Goal: Task Accomplishment & Management: Use online tool/utility

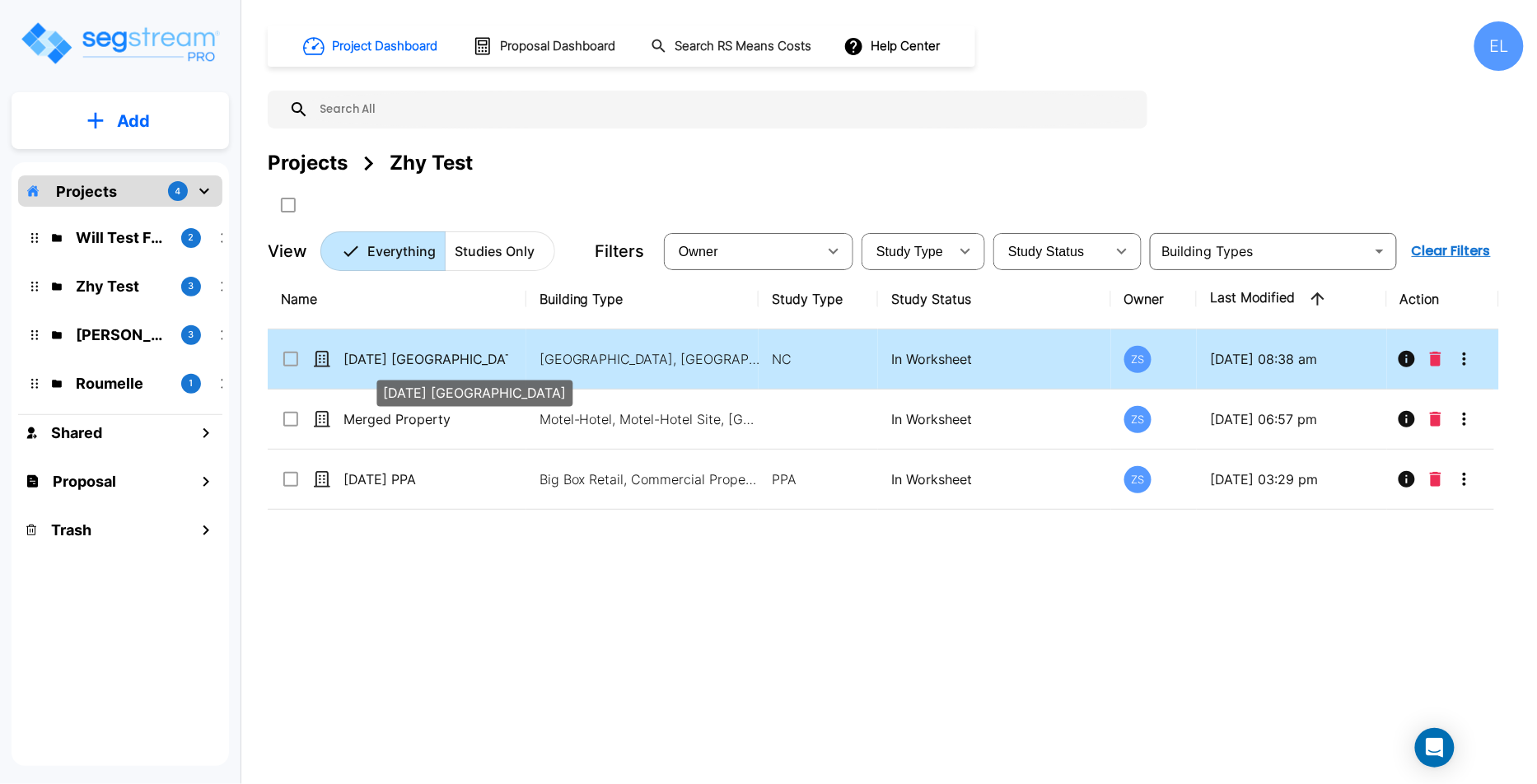
click at [457, 359] on p "[DATE] [GEOGRAPHIC_DATA]" at bounding box center [425, 359] width 164 height 19
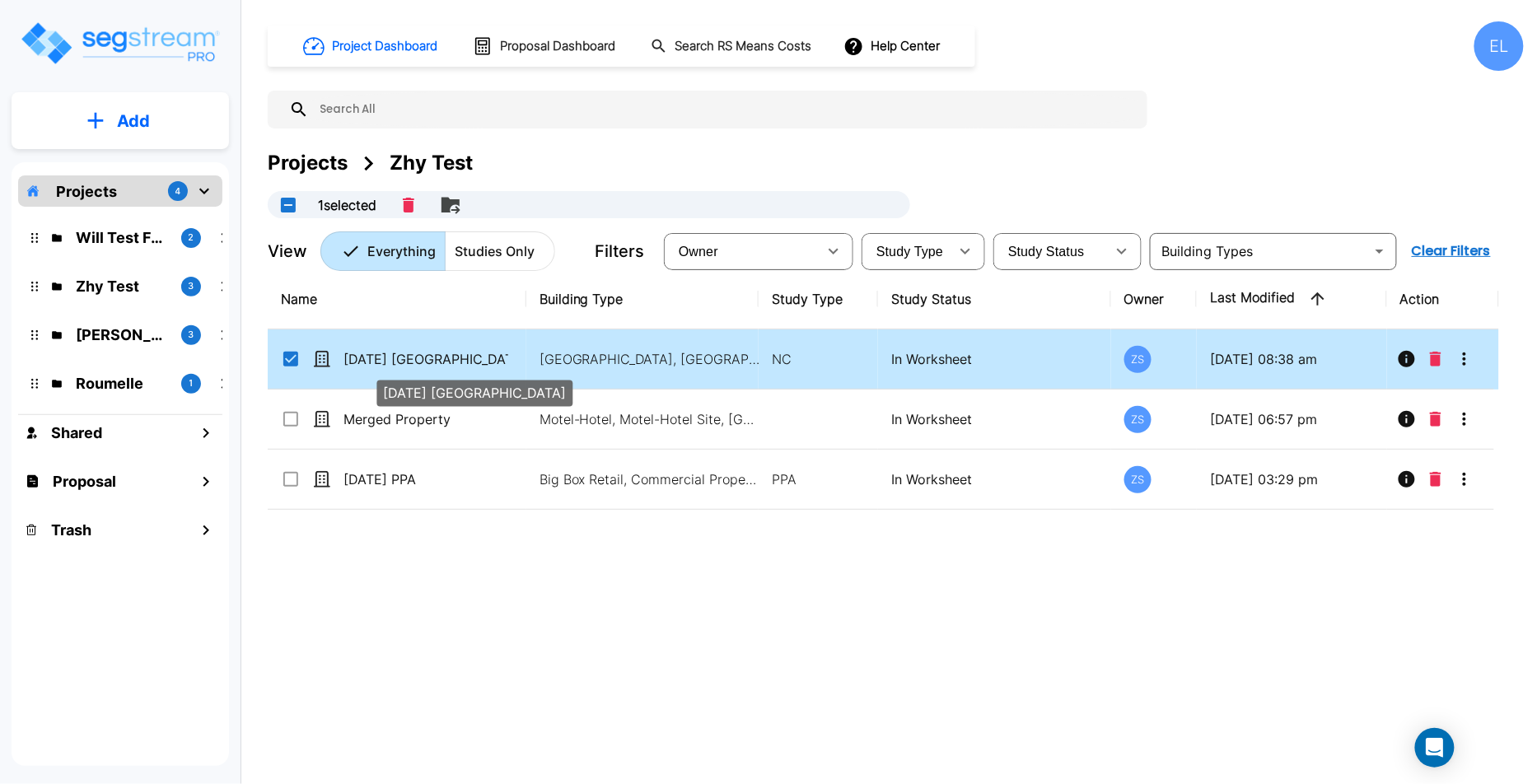
click at [456, 354] on p "[DATE] [GEOGRAPHIC_DATA]" at bounding box center [425, 359] width 164 height 19
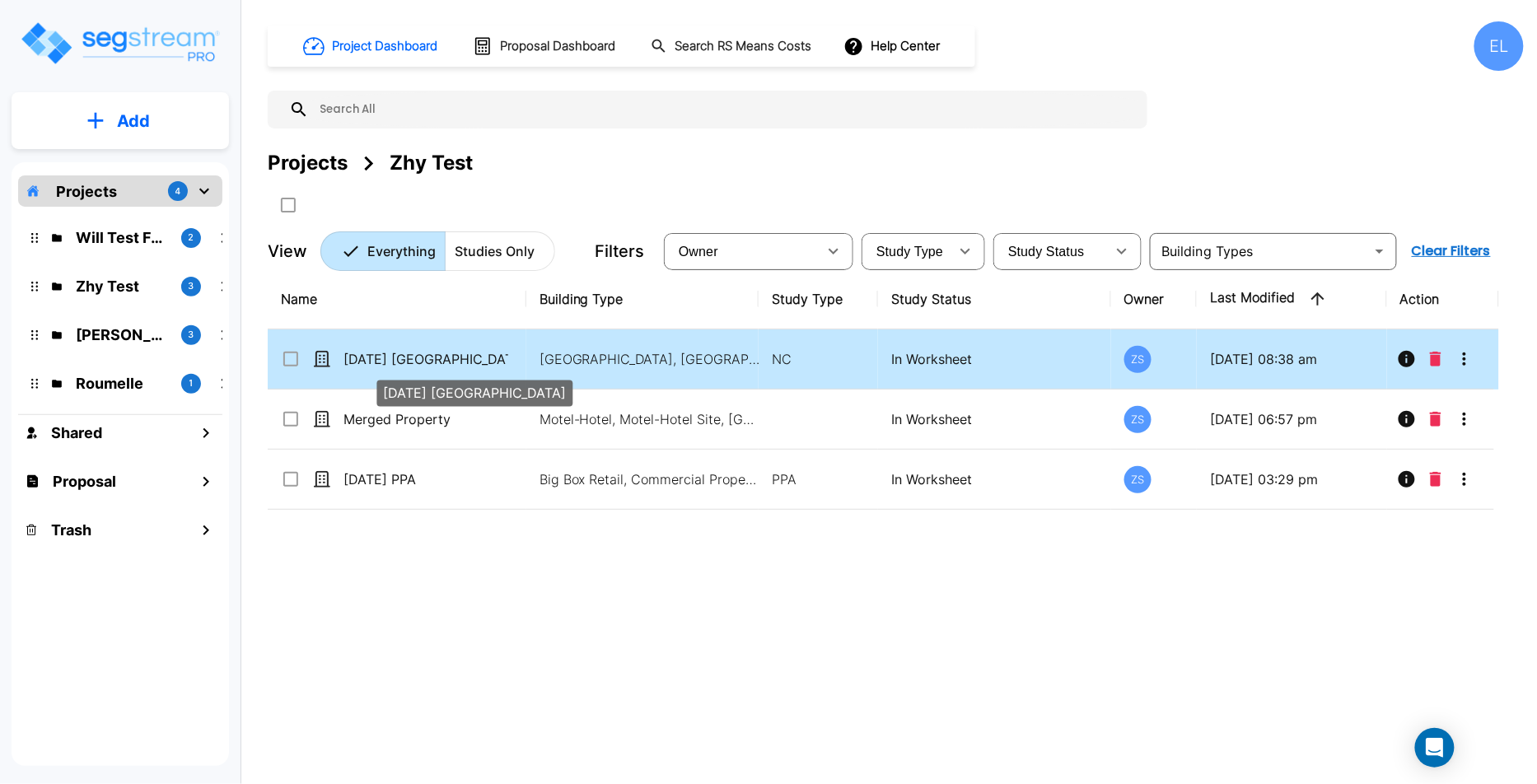
click at [456, 354] on p "[DATE] [GEOGRAPHIC_DATA]" at bounding box center [425, 359] width 164 height 19
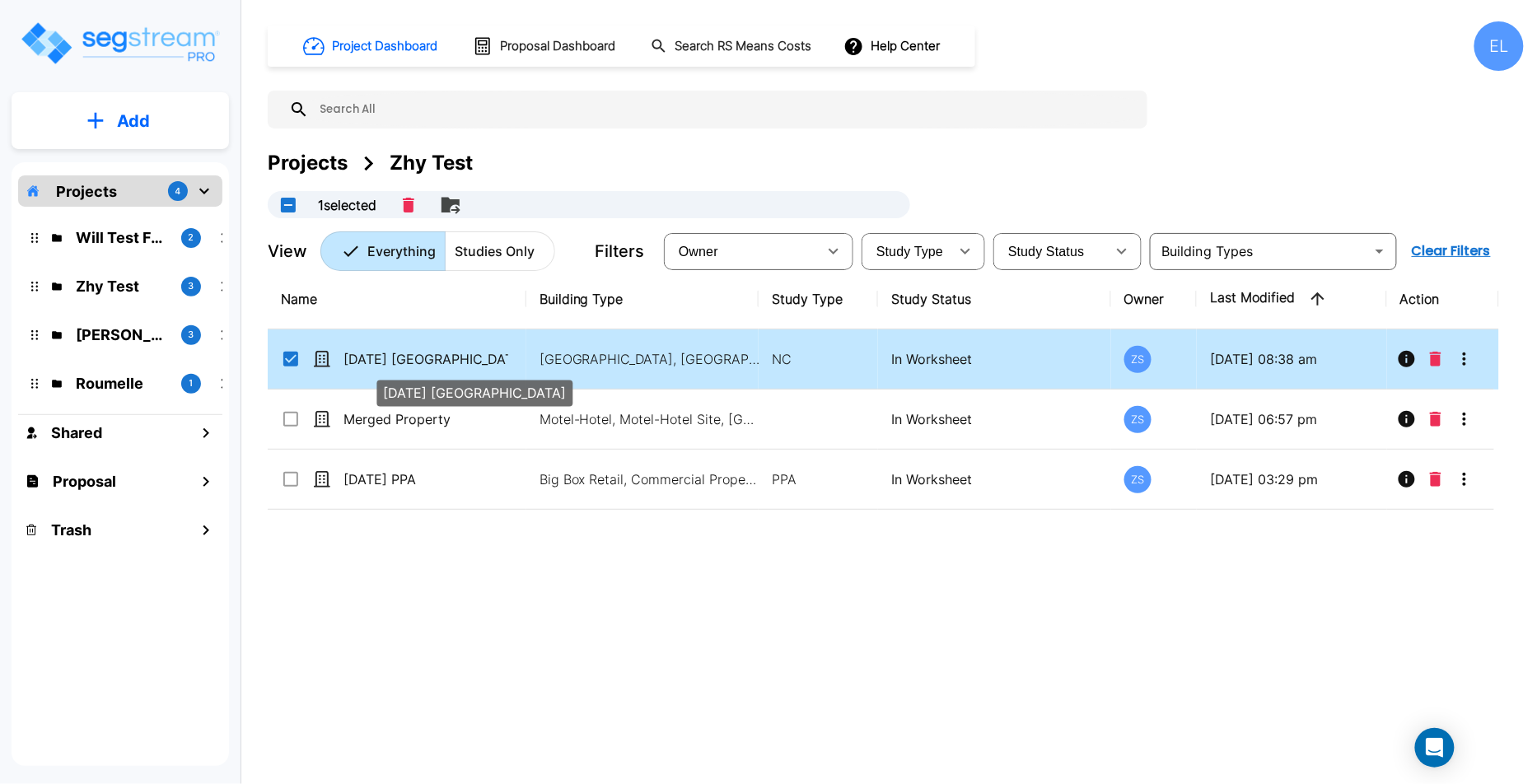
click at [456, 354] on p "[DATE] [GEOGRAPHIC_DATA]" at bounding box center [425, 359] width 164 height 19
click at [881, 342] on td "In Worksheet" at bounding box center [994, 360] width 233 height 60
checkbox input "false"
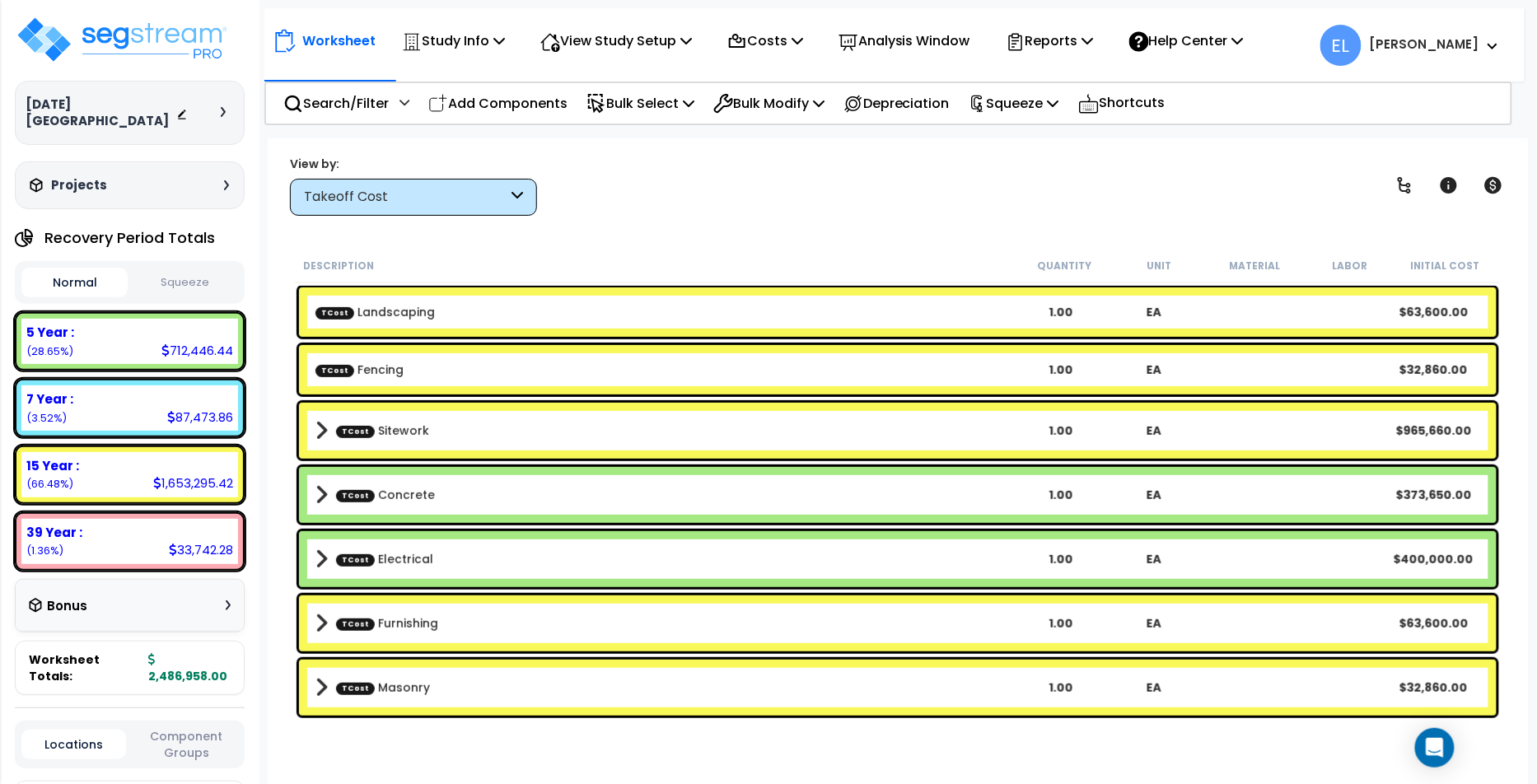
click at [230, 222] on div "Recovery Period Totals" at bounding box center [130, 238] width 230 height 33
click at [176, 269] on button "Squeeze" at bounding box center [185, 283] width 106 height 29
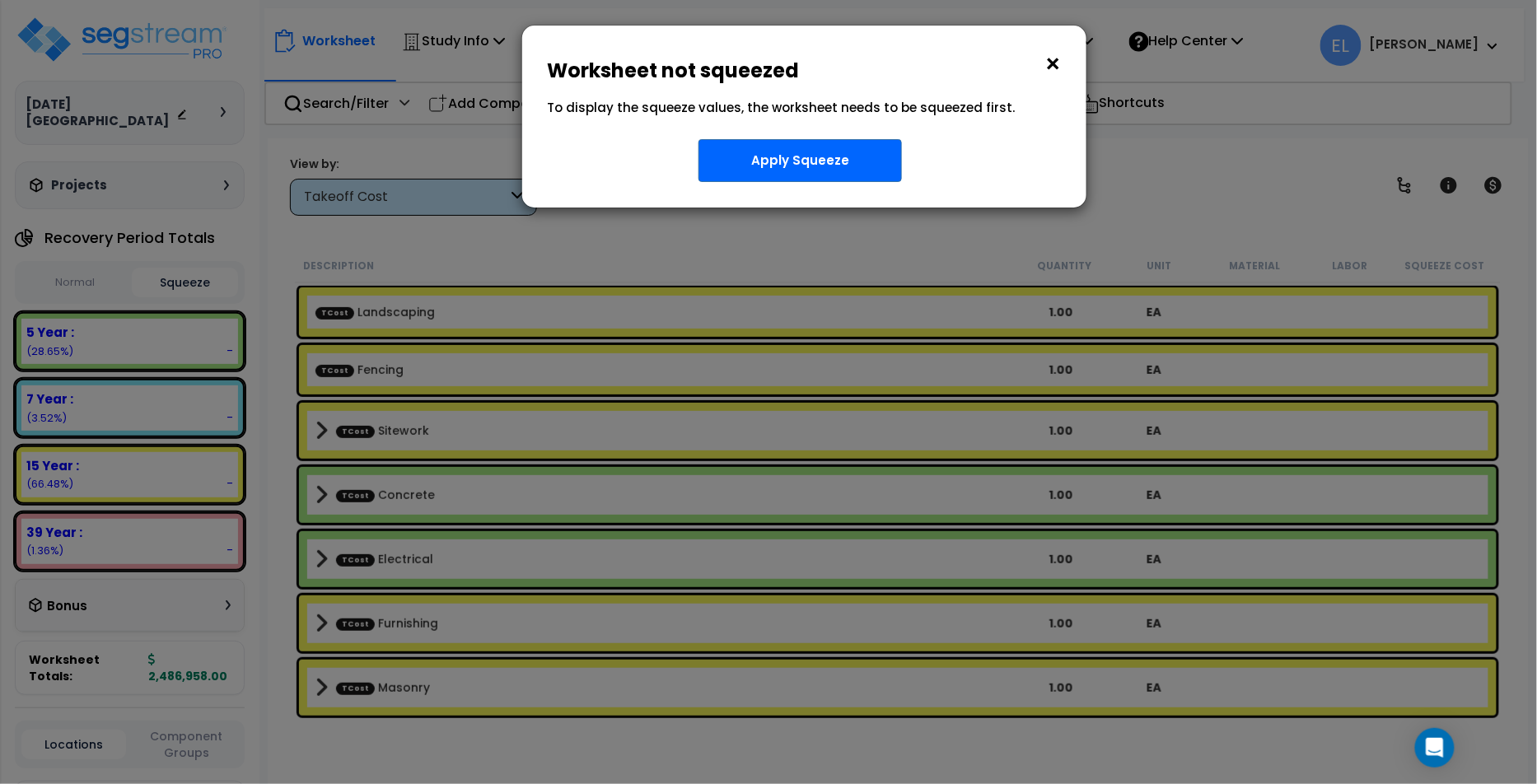
click at [1050, 66] on button "×" at bounding box center [1052, 65] width 18 height 27
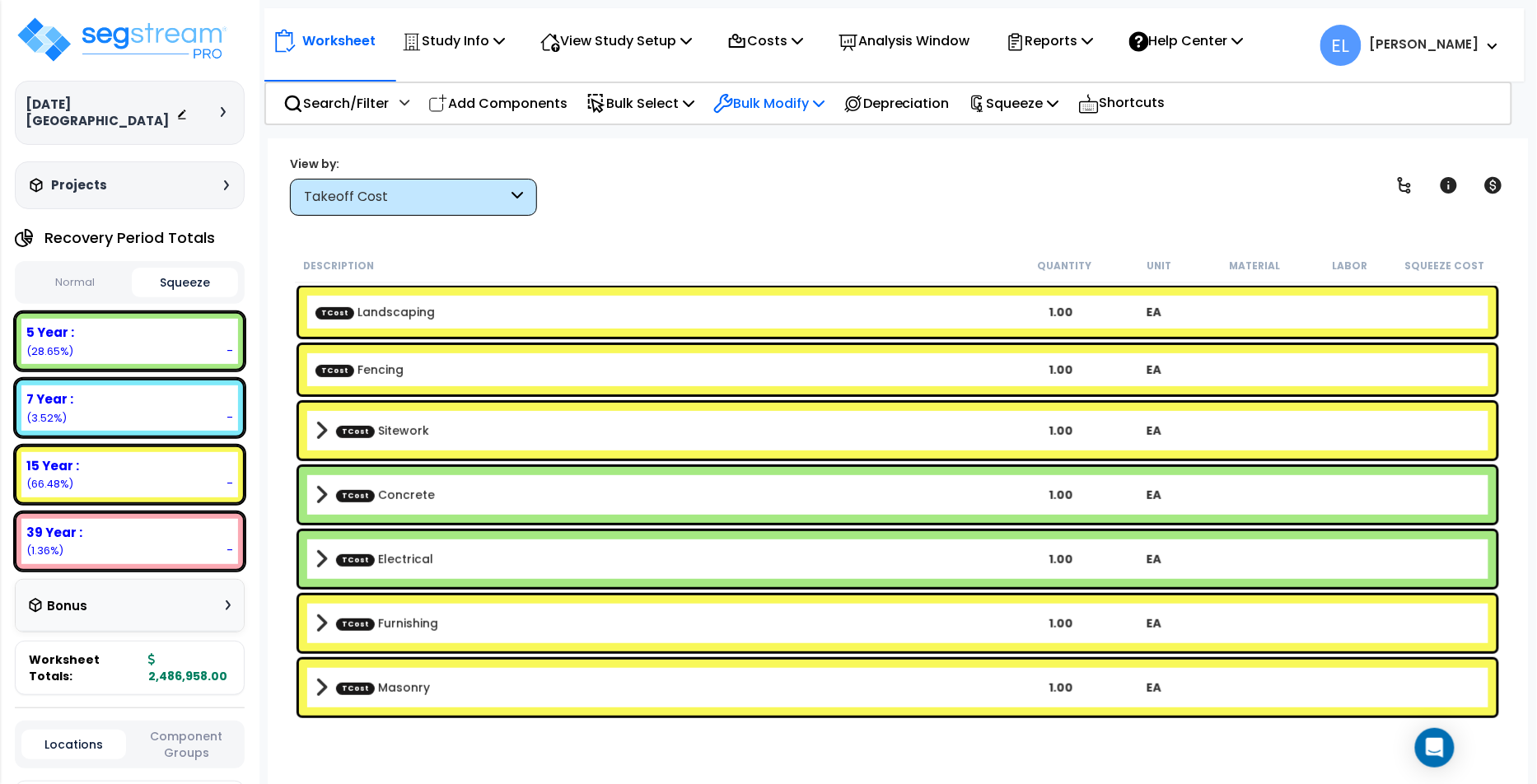
click at [800, 104] on p "Bulk Modify" at bounding box center [768, 103] width 111 height 22
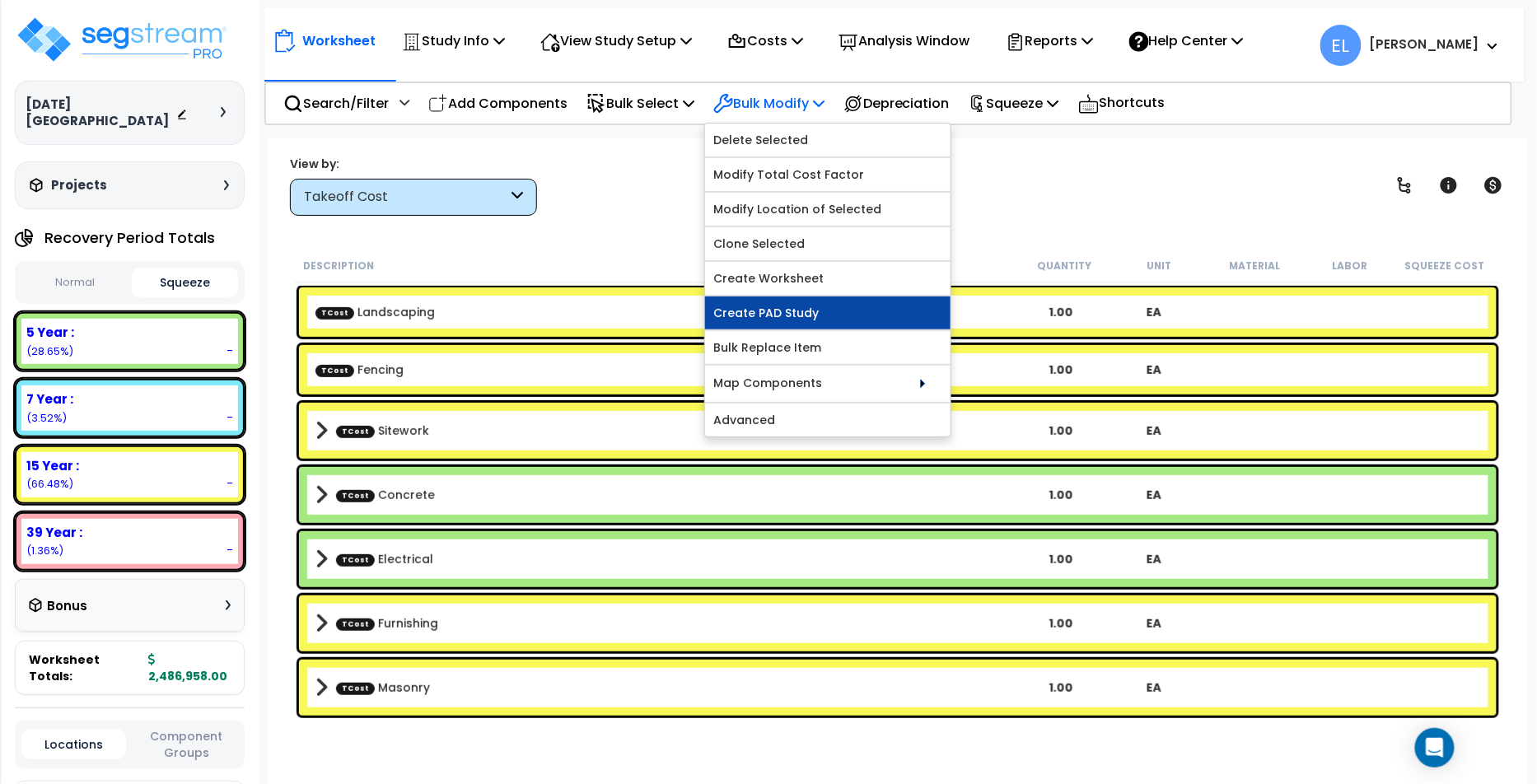
click at [795, 316] on link "Create PAD Study" at bounding box center [828, 312] width 246 height 33
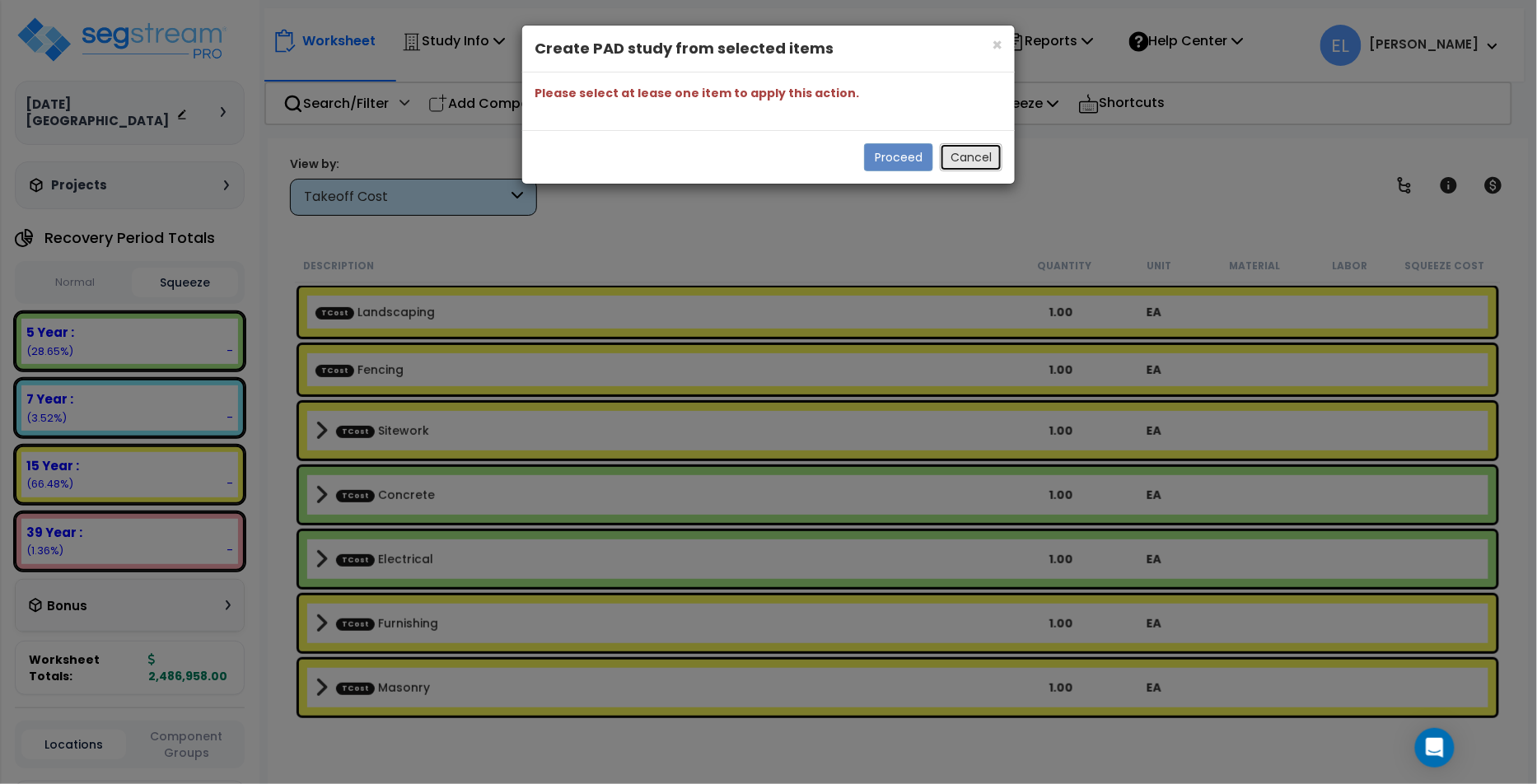
click at [959, 150] on button "Cancel" at bounding box center [971, 157] width 63 height 28
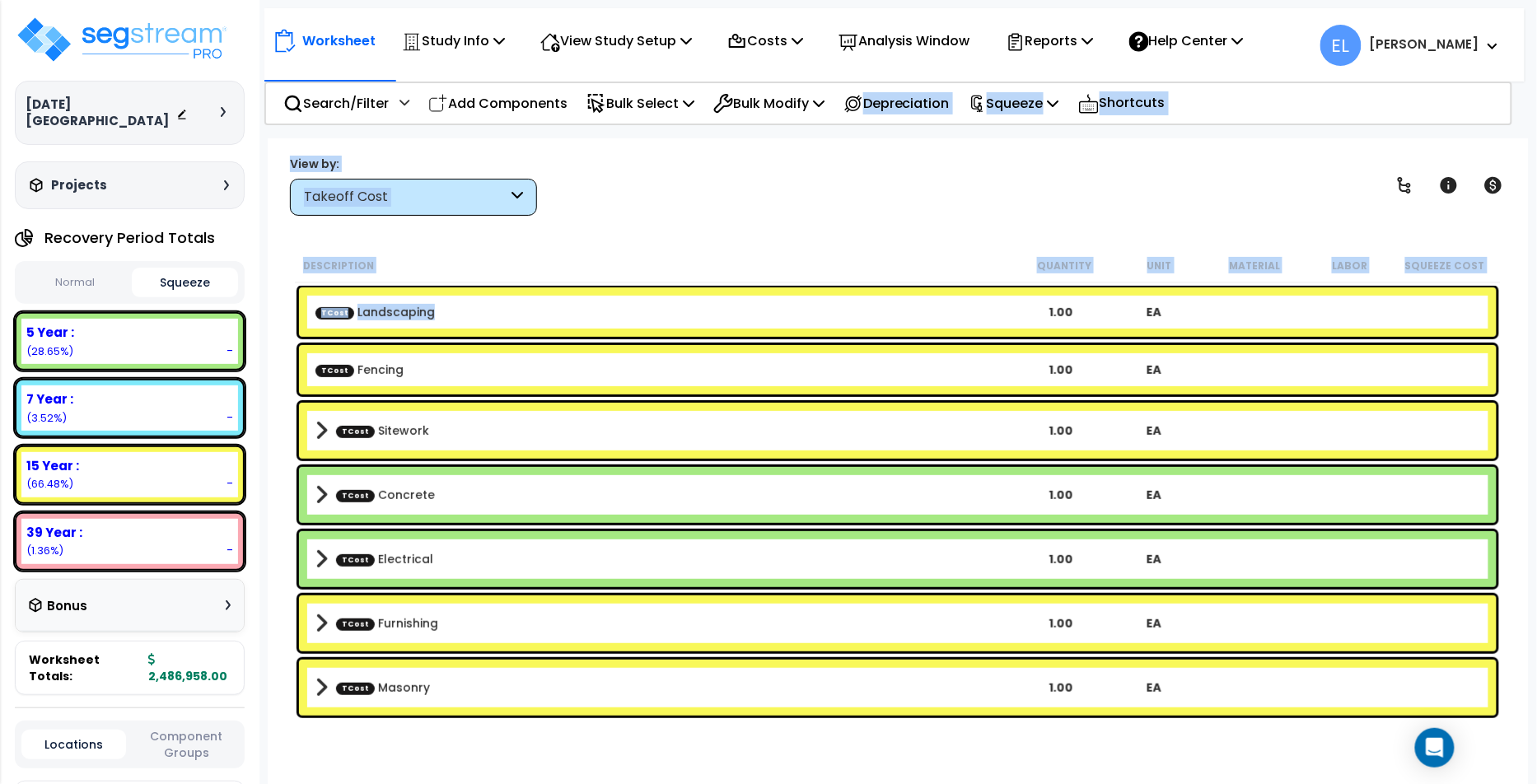
click at [593, 318] on b "TCost Landscaping" at bounding box center [665, 312] width 699 height 17
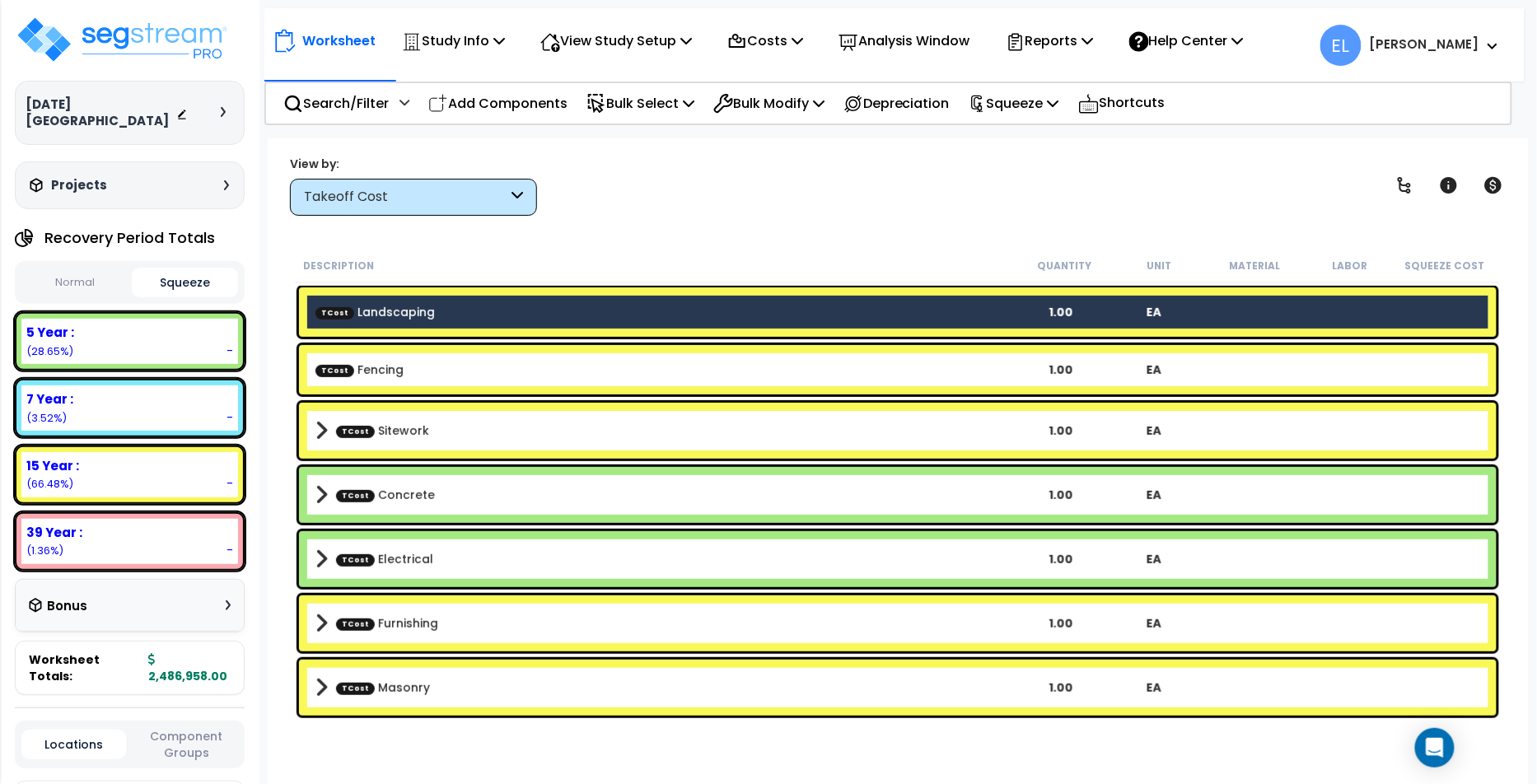
click at [585, 354] on div "TCost Fencing 1.00 EA" at bounding box center [898, 369] width 1197 height 49
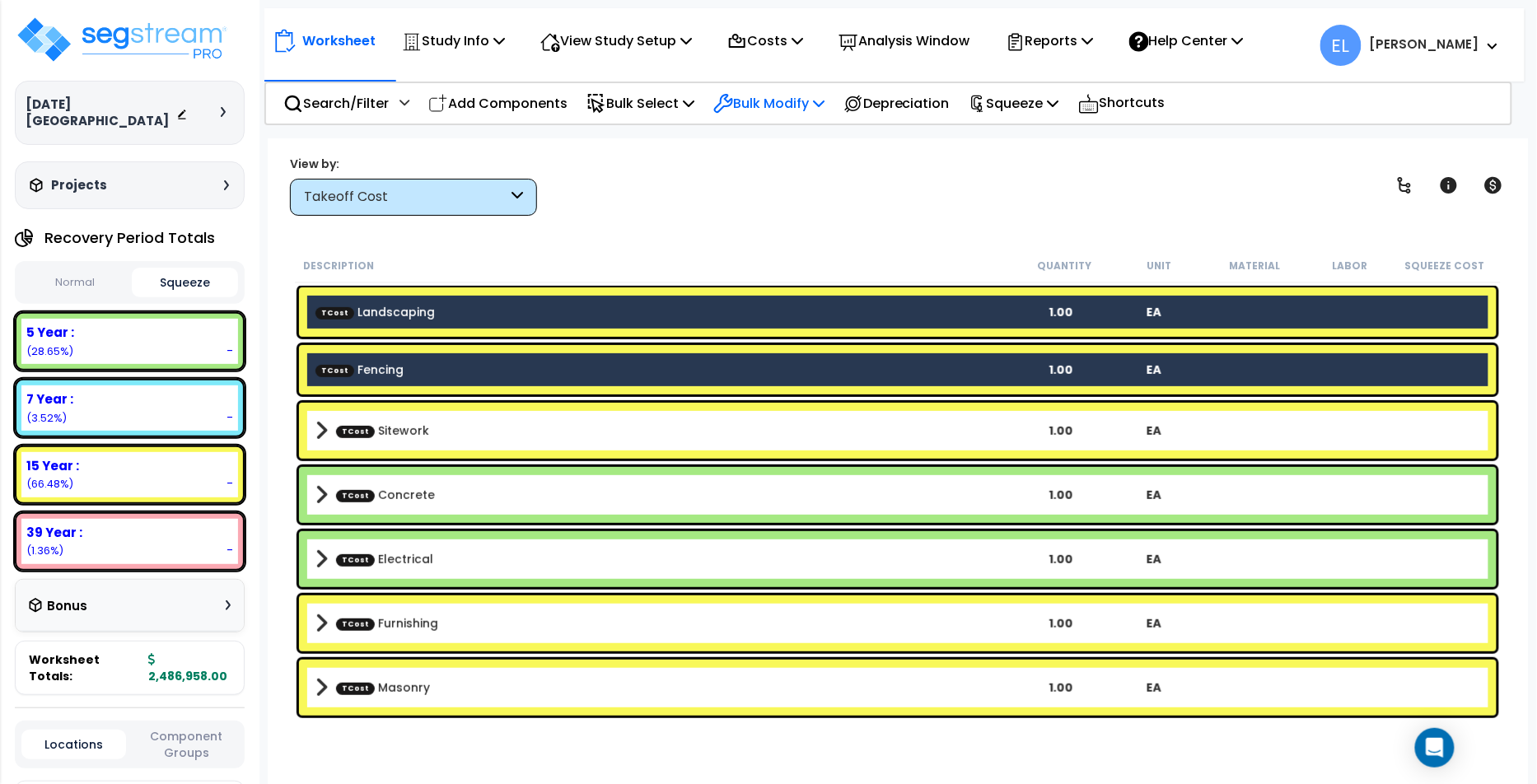
click at [779, 103] on p "Bulk Modify" at bounding box center [768, 103] width 111 height 22
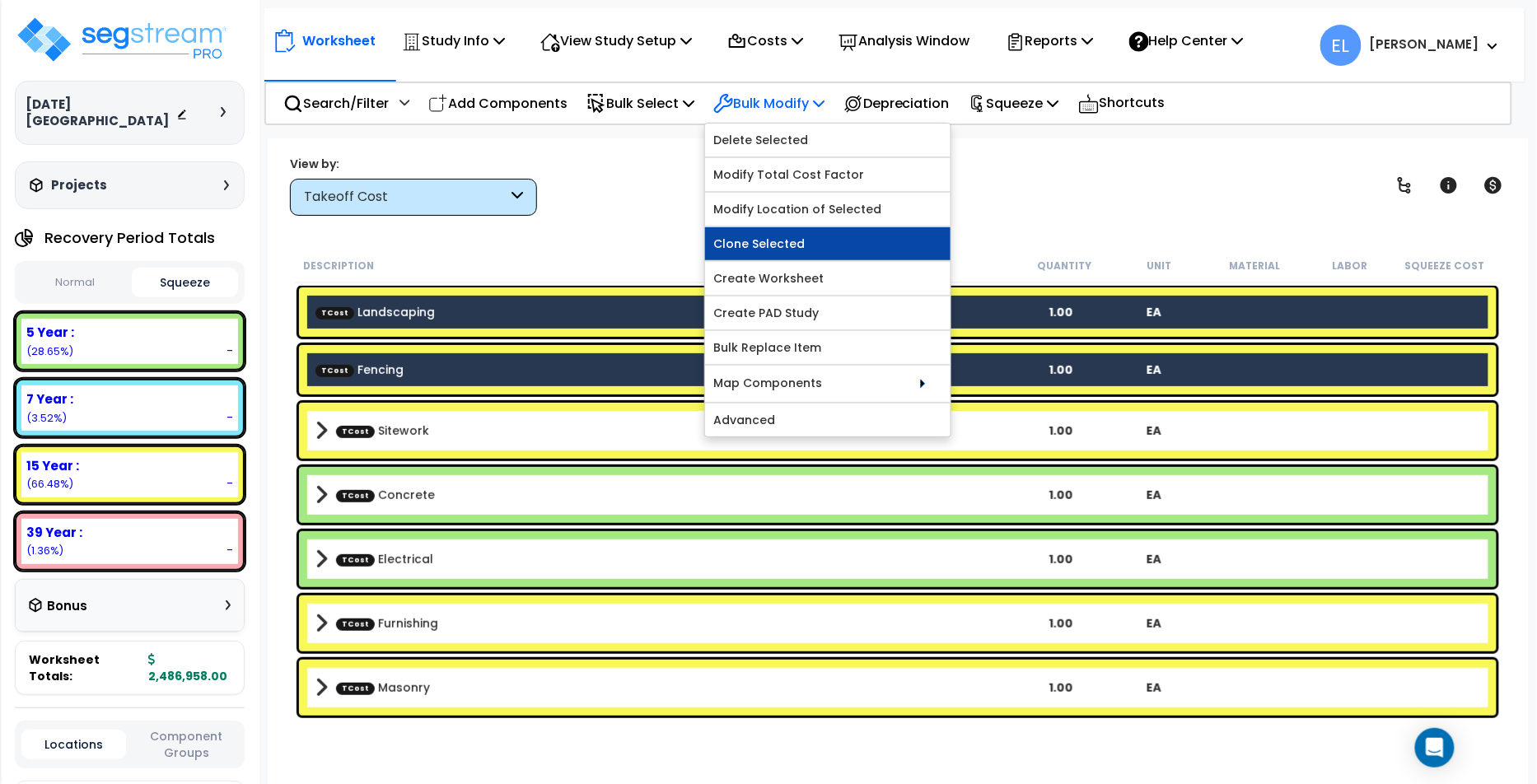
click at [807, 244] on link "Clone Selected" at bounding box center [828, 243] width 246 height 33
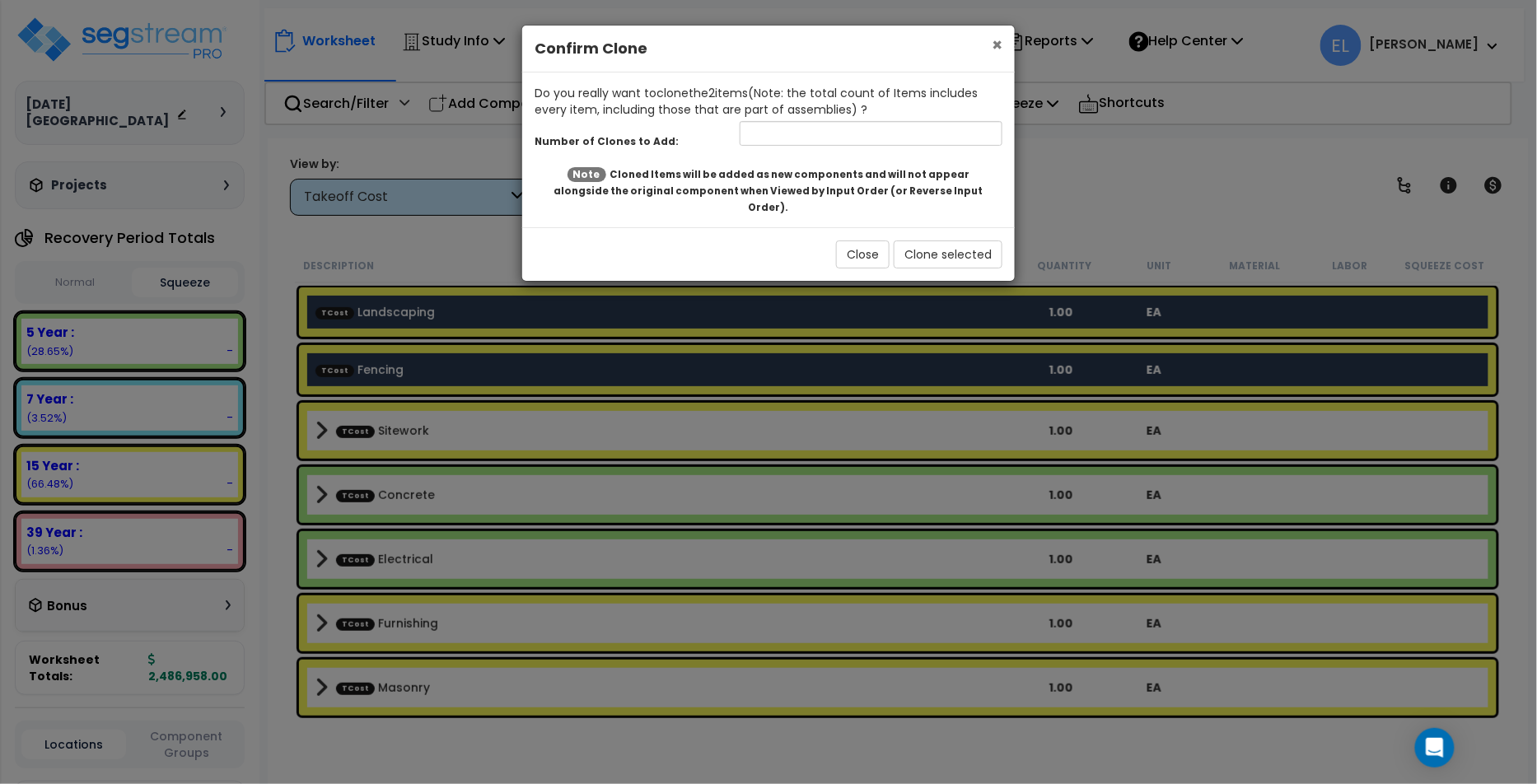
click at [994, 45] on span "×" at bounding box center [997, 44] width 11 height 24
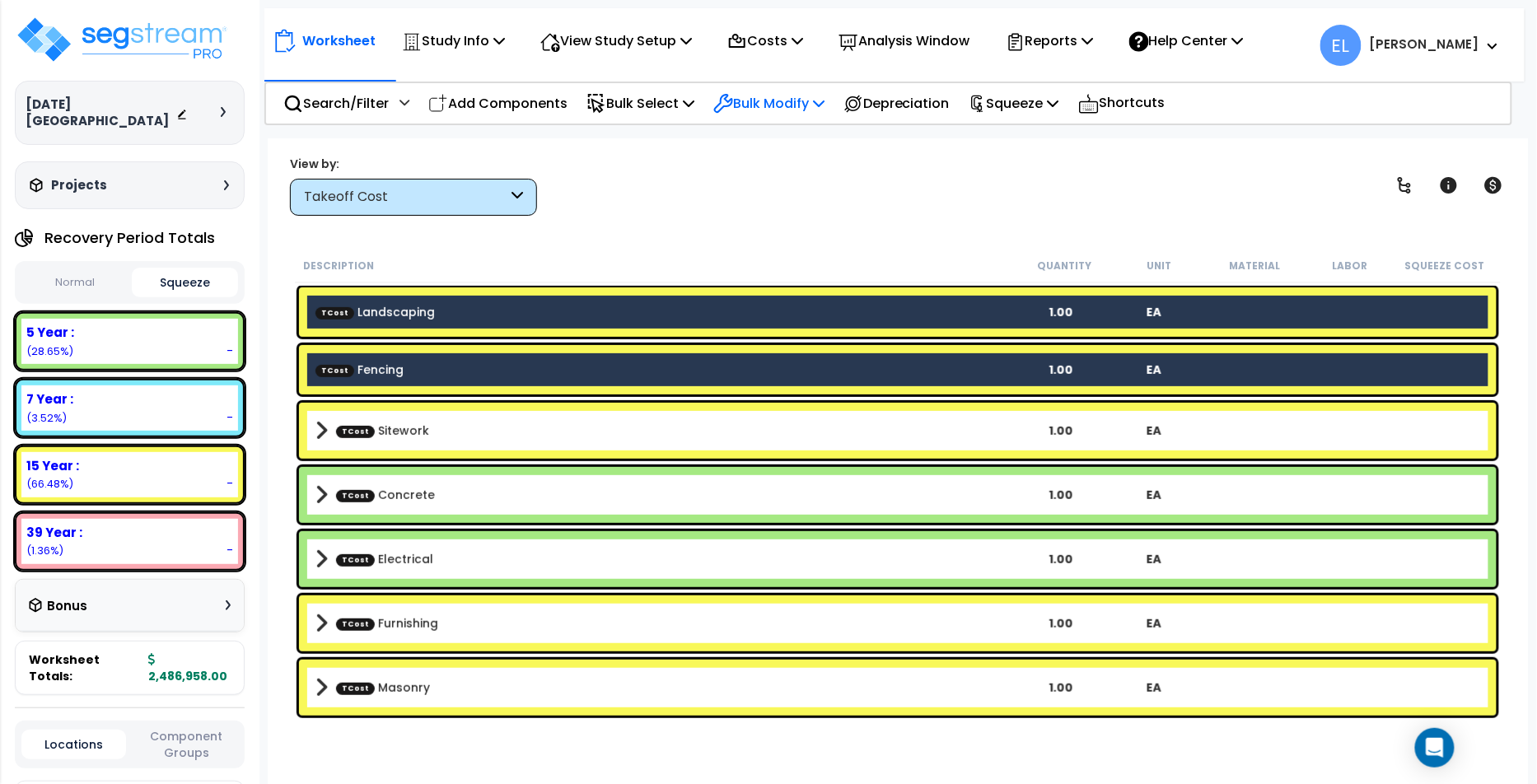
click at [752, 100] on p "Bulk Modify" at bounding box center [768, 103] width 111 height 22
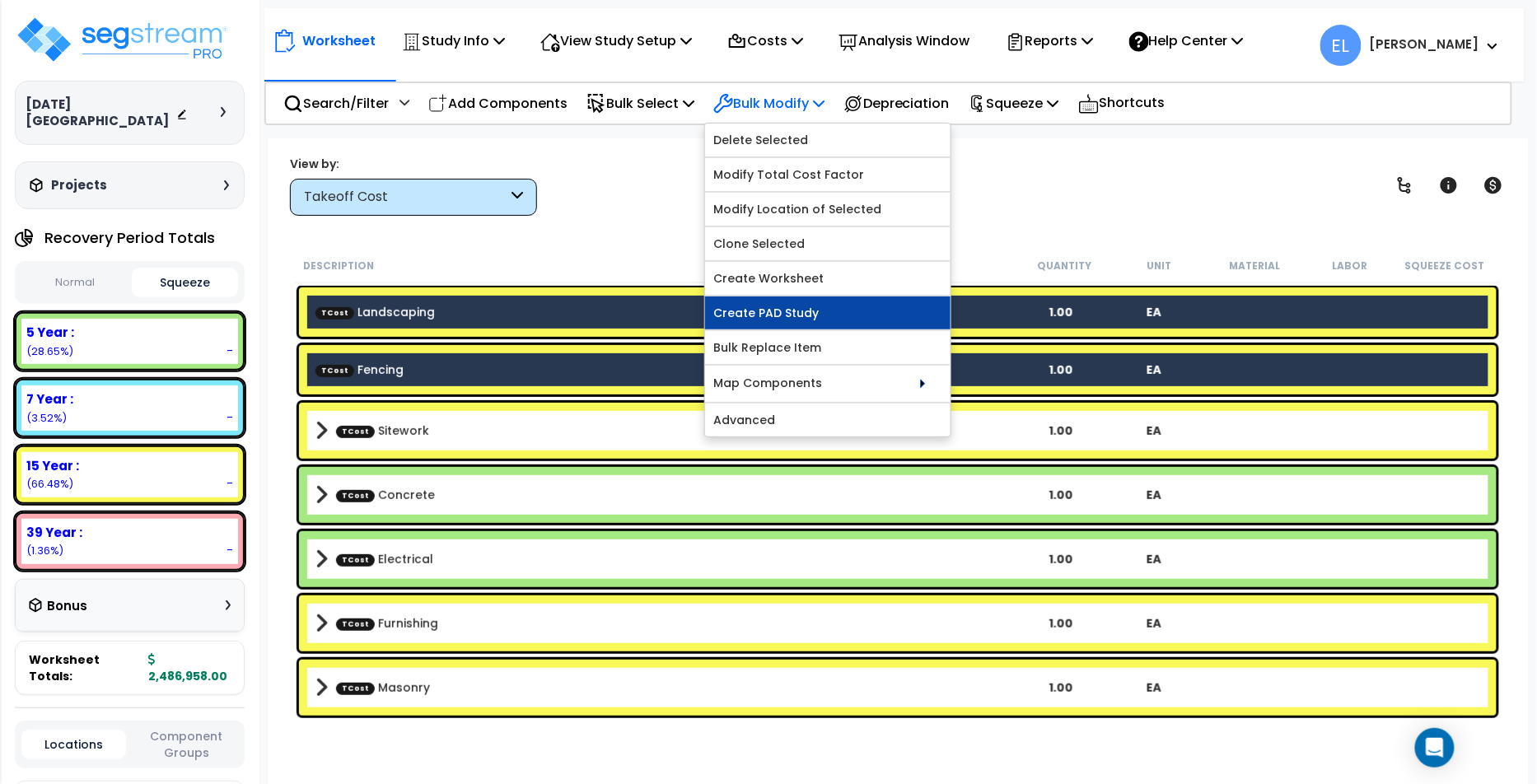
click at [808, 310] on link "Create PAD Study" at bounding box center [828, 312] width 246 height 33
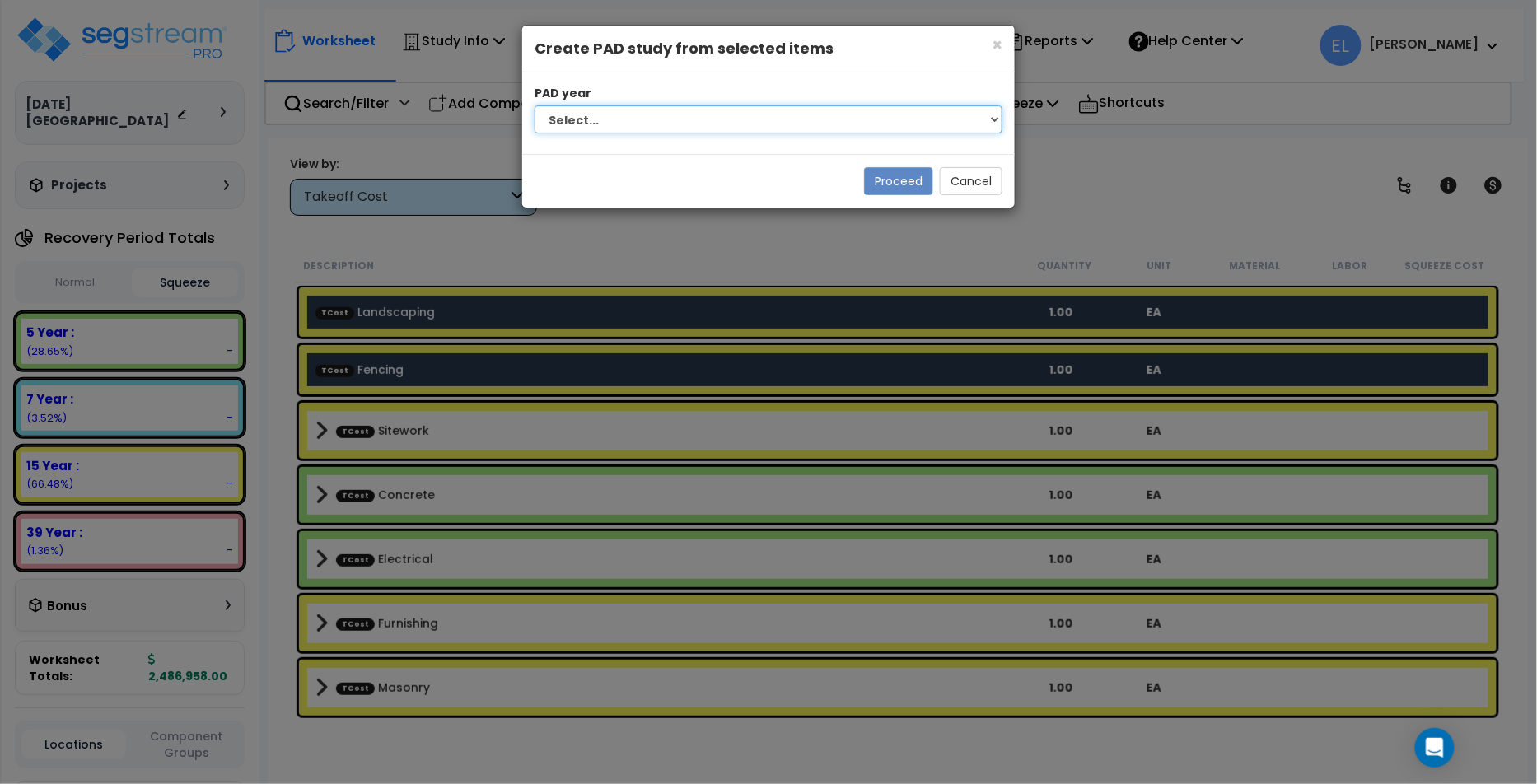
click at [746, 119] on select "Select... 2024 2025 2026" at bounding box center [768, 119] width 468 height 28
select select "2024"
click at [534, 105] on select "Select... 2024 2025 2026" at bounding box center [768, 119] width 468 height 28
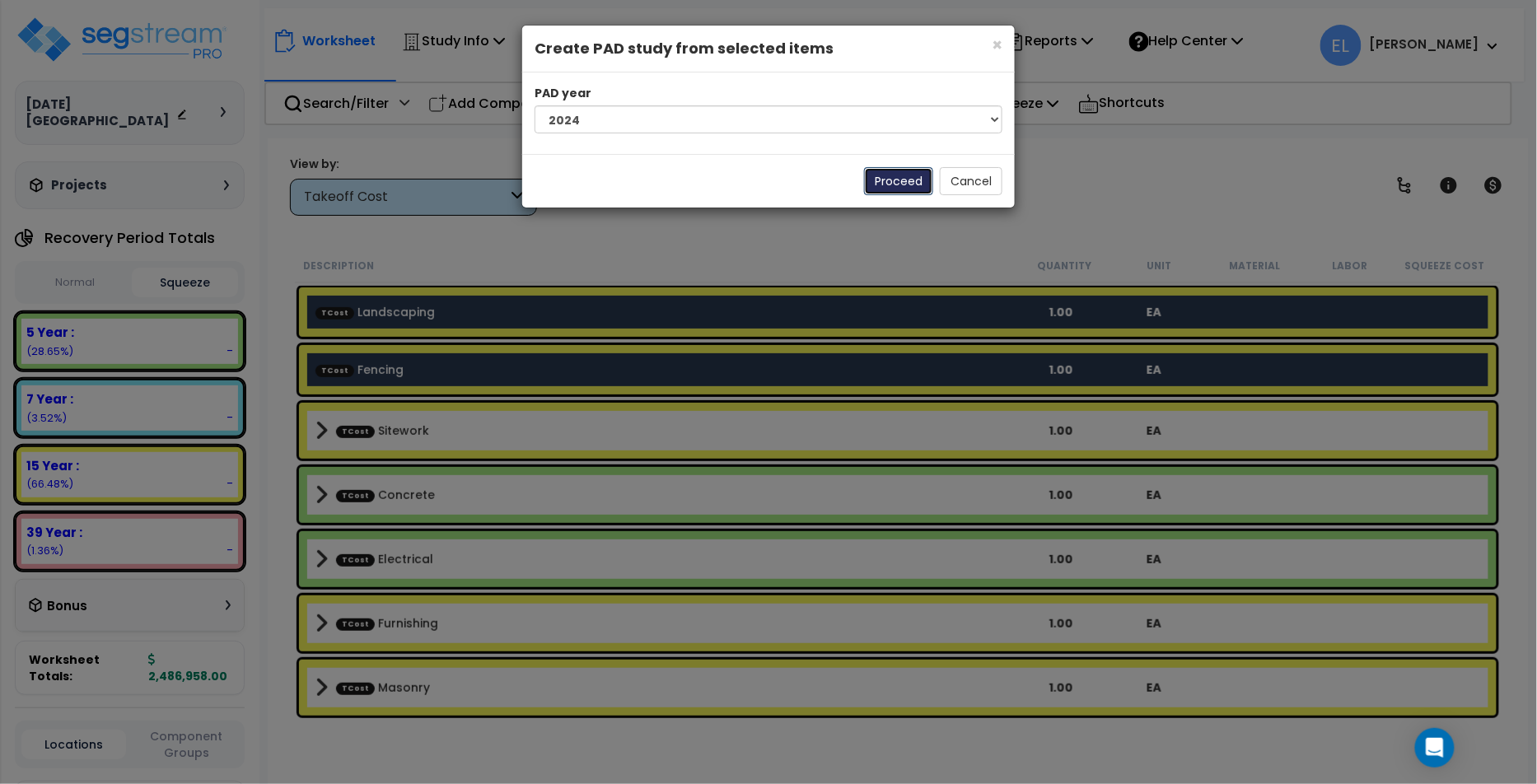
click at [892, 167] on button "Proceed" at bounding box center [898, 181] width 69 height 28
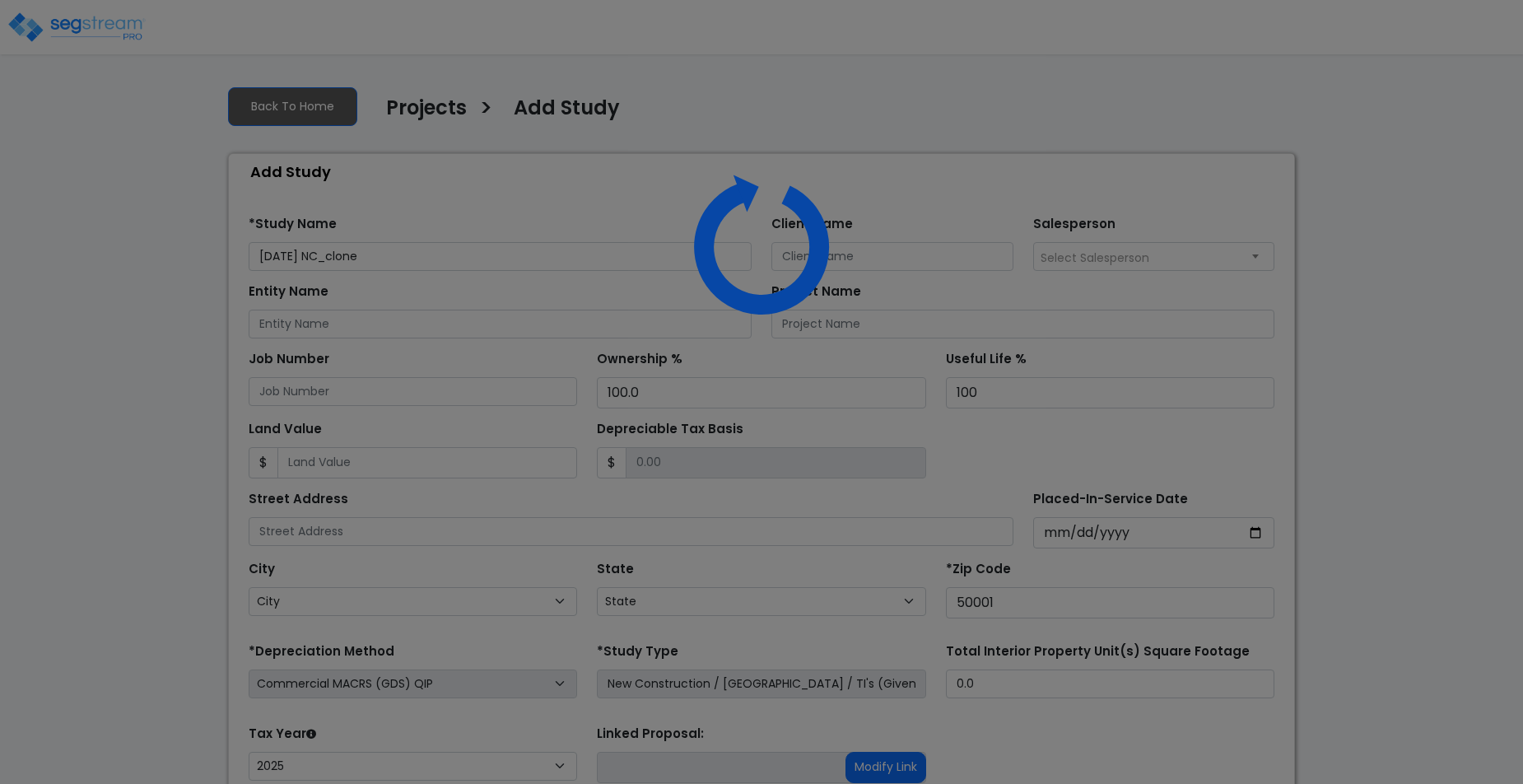
select select "CM(Q_36"
select select "NEW"
select select "2025"
select select "IA"
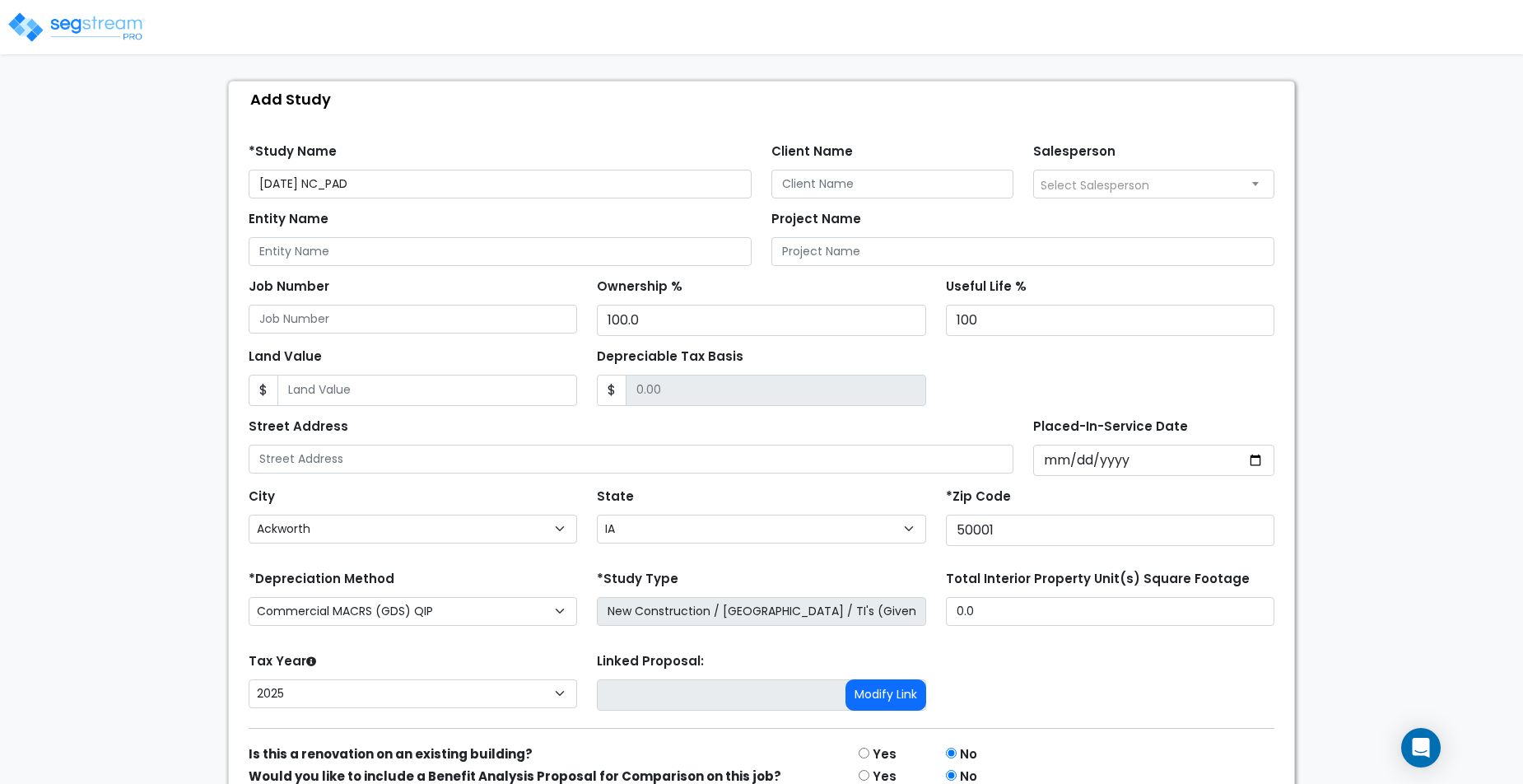
scroll to position [148, 0]
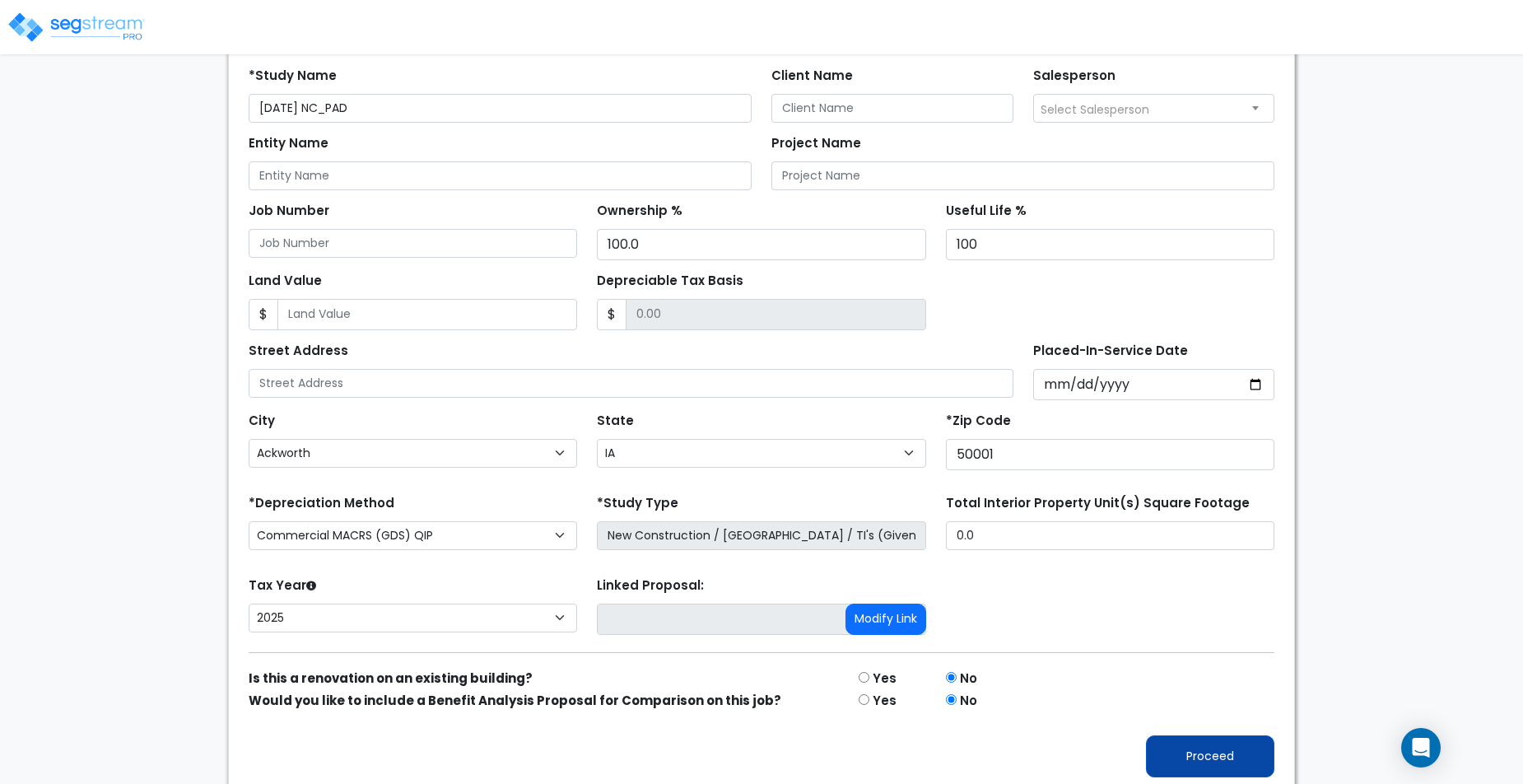
type input "04Sept25 NC_PAD"
click at [1204, 759] on button "Proceed" at bounding box center [1209, 756] width 128 height 42
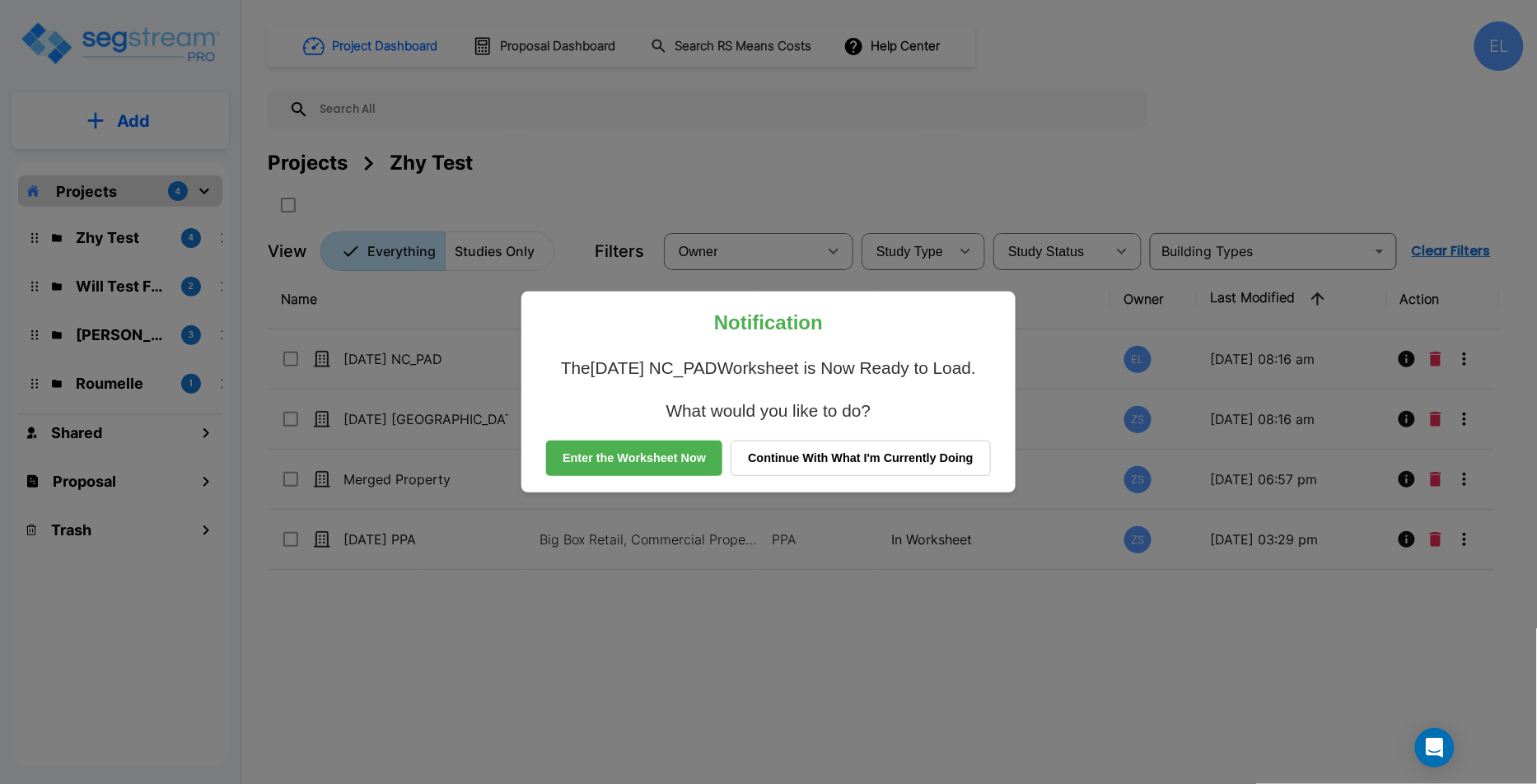
click at [656, 454] on button "Enter the Worksheet Now" at bounding box center [633, 458] width 176 height 36
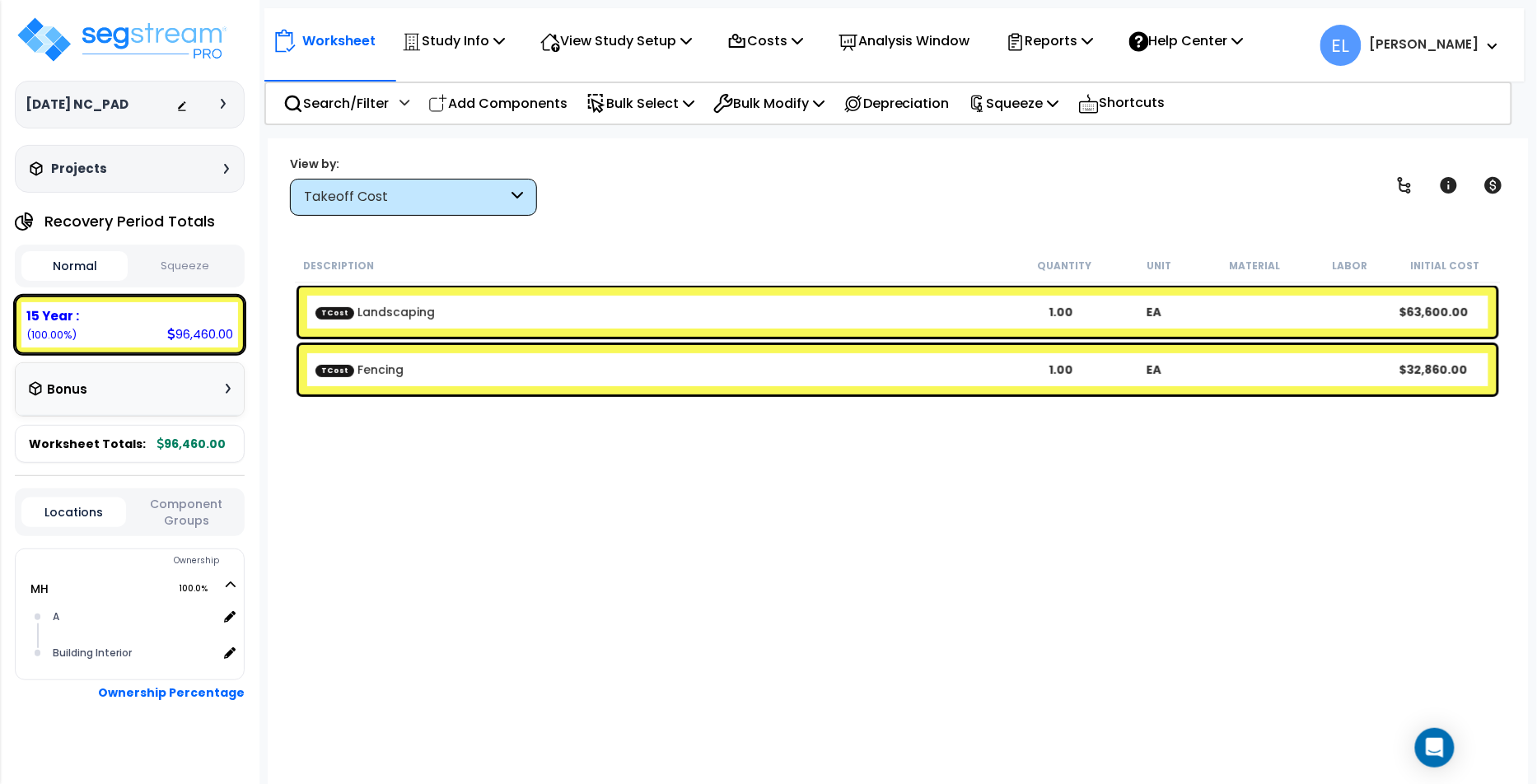
click at [221, 94] on div "[DATE] NC_PAD Depreciable Tax Basis : $0.00 Placed-In-Service Date : [DATE] Pro…" at bounding box center [130, 104] width 230 height 48
click at [223, 103] on icon at bounding box center [224, 103] width 5 height 10
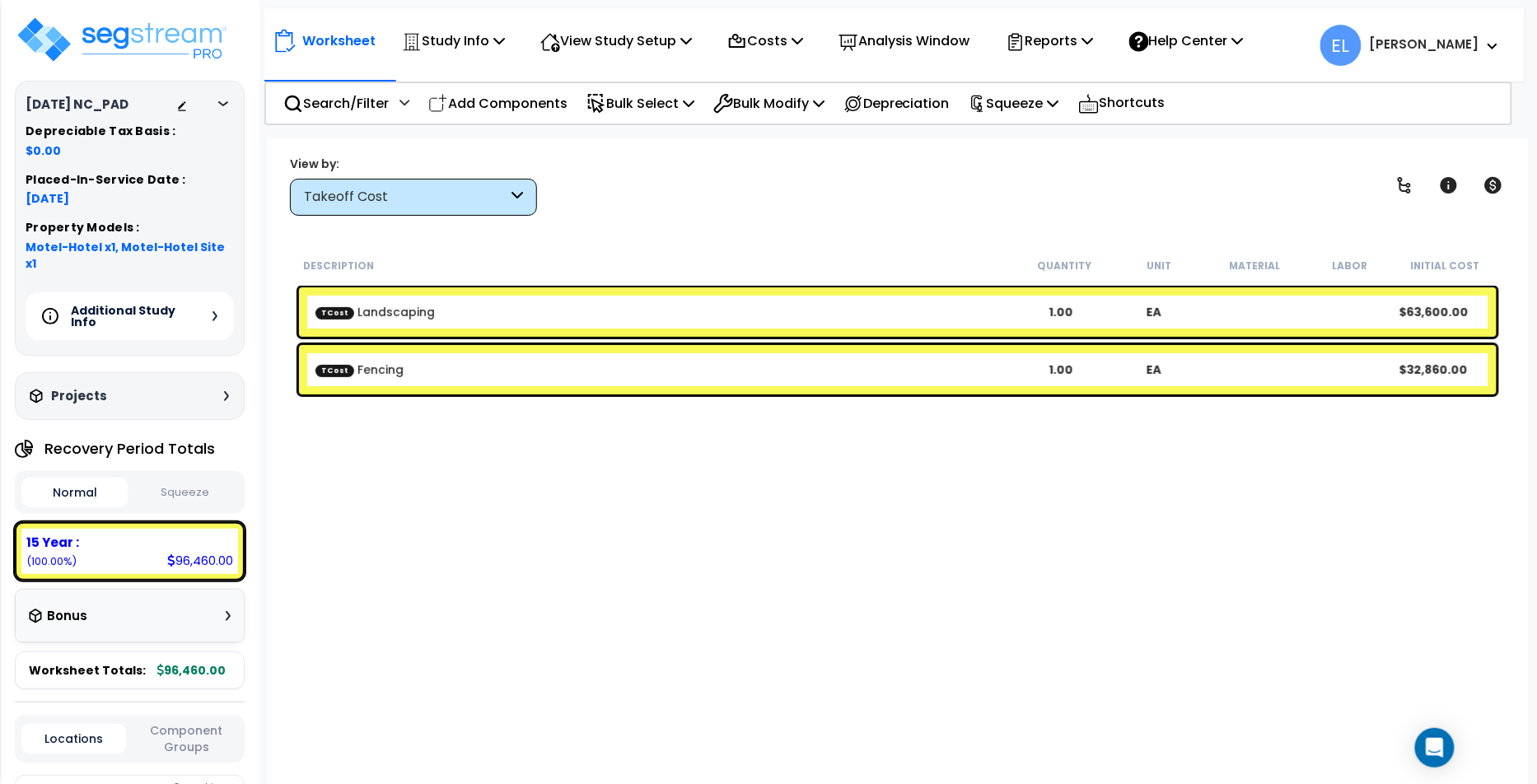
click at [213, 311] on icon at bounding box center [215, 316] width 5 height 10
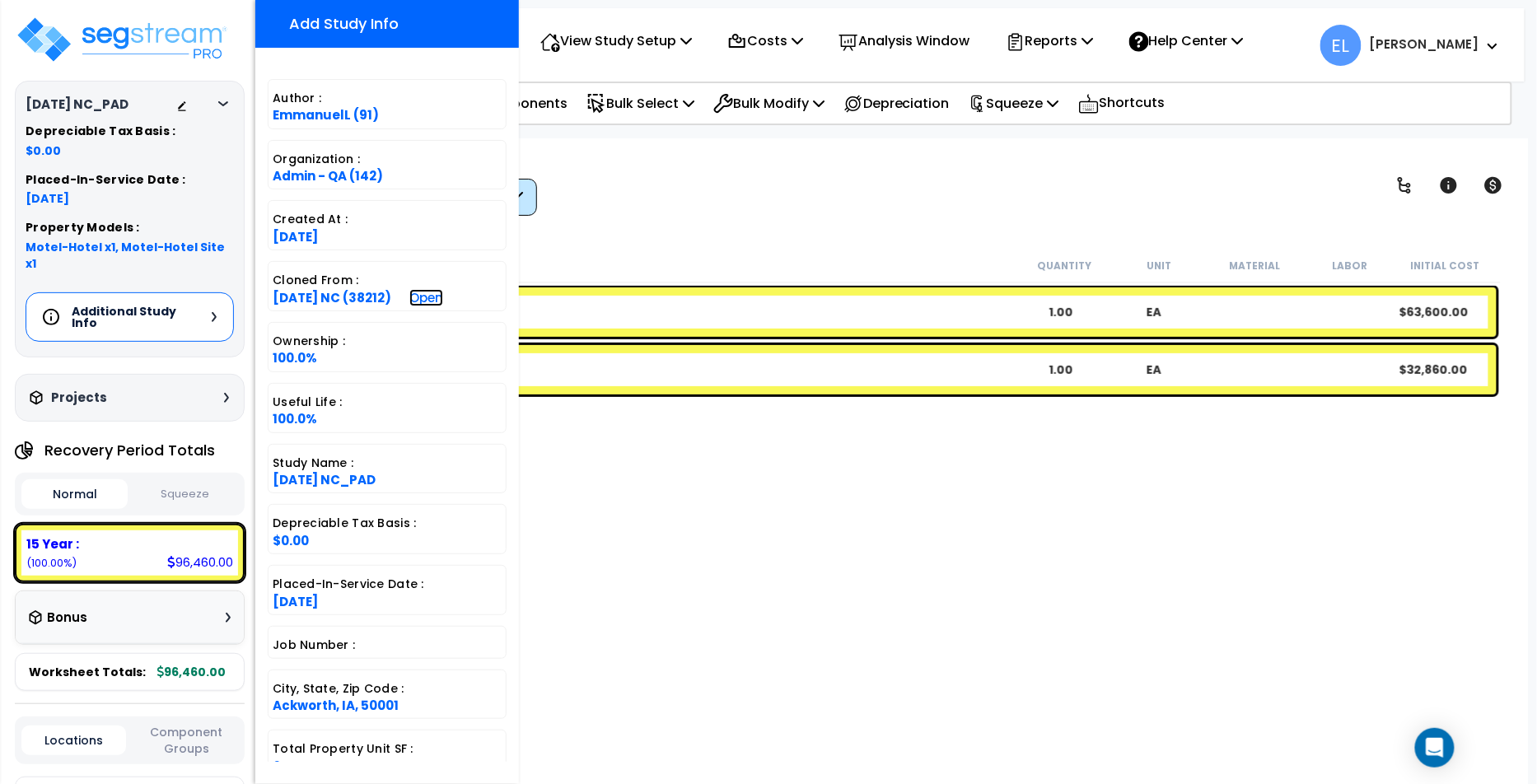
click at [443, 297] on link "Open" at bounding box center [426, 298] width 34 height 18
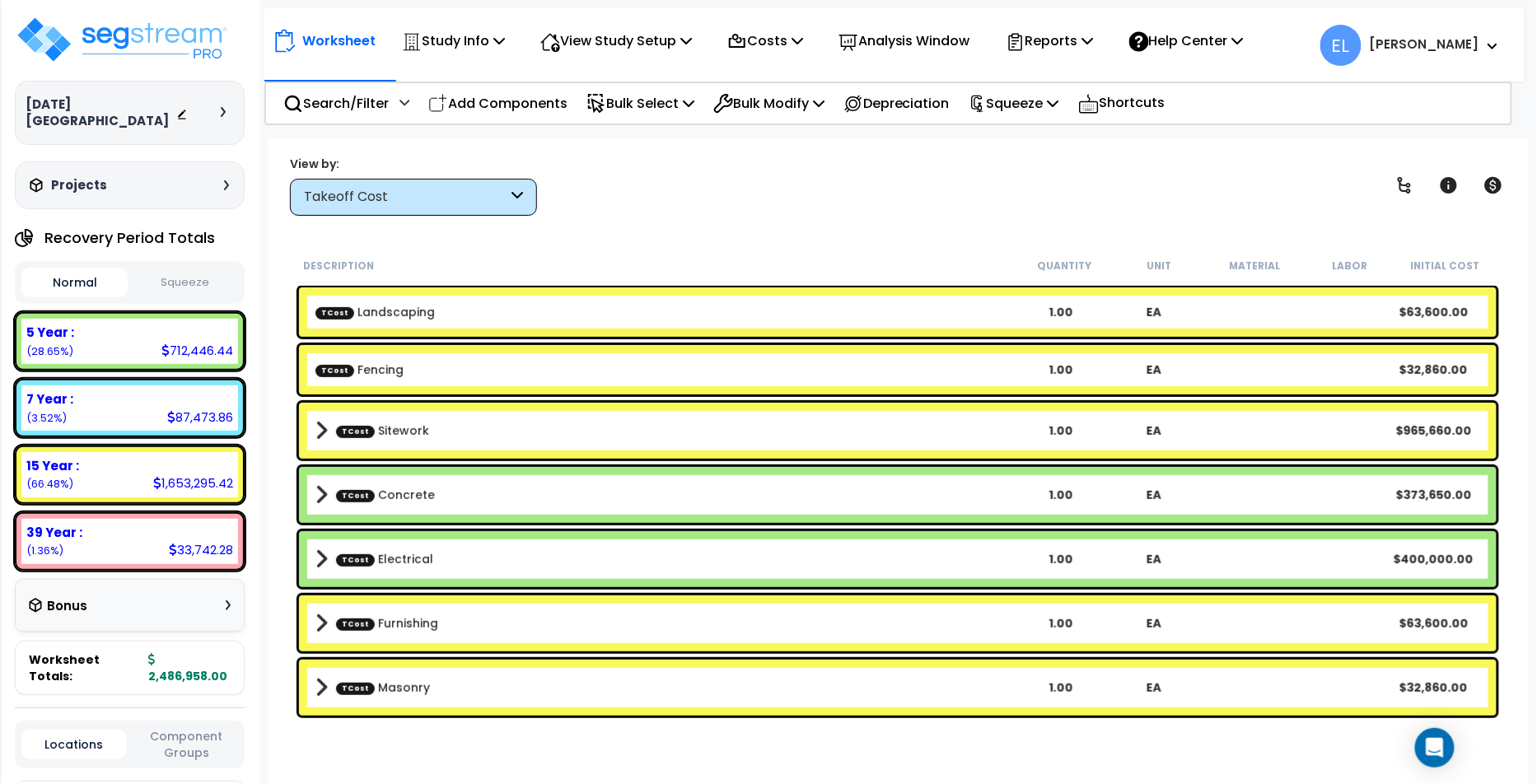
scroll to position [10, 0]
